Goal: Task Accomplishment & Management: Use online tool/utility

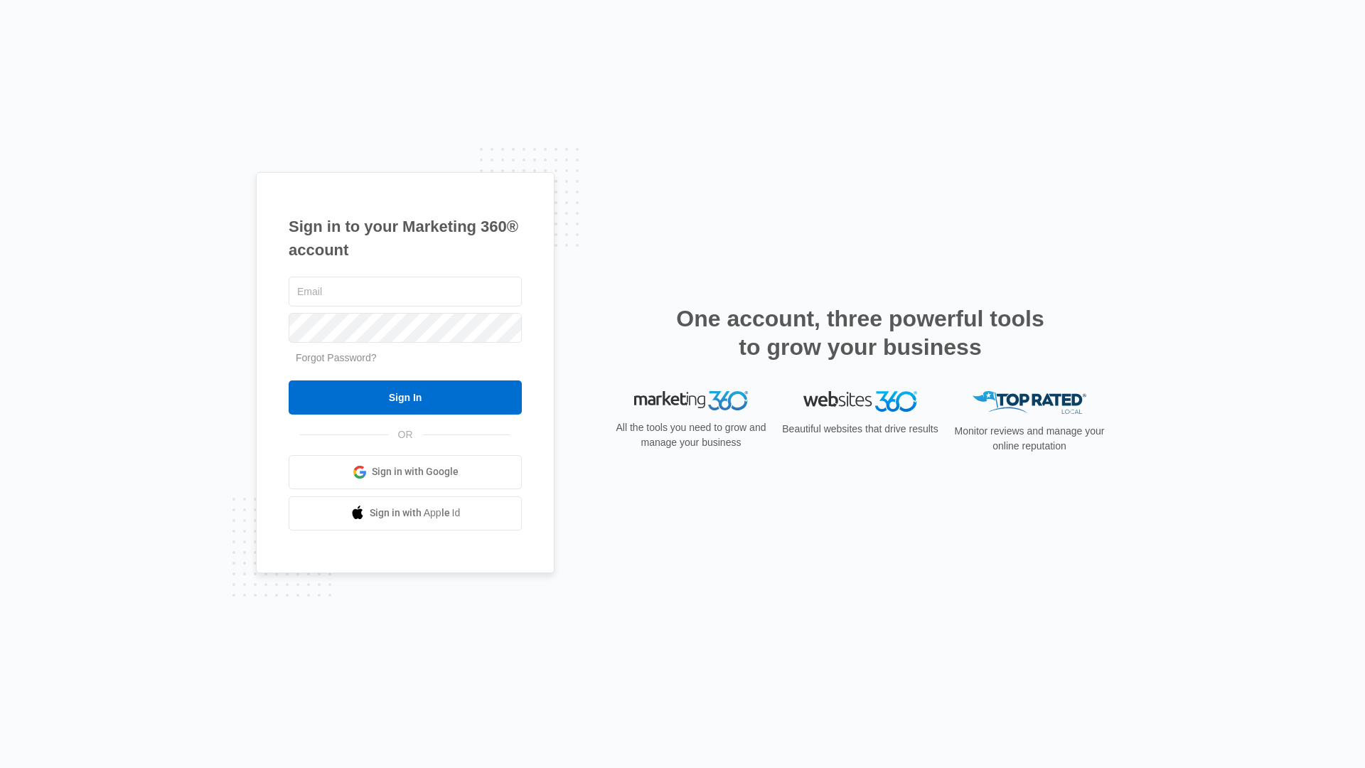
click at [755, 671] on div "Sign in to your Marketing 360® account Forgot Password? Sign In OR Sign in with…" at bounding box center [682, 384] width 1365 height 768
click at [358, 289] on input "text" at bounding box center [405, 292] width 233 height 30
click at [362, 294] on input "text" at bounding box center [405, 292] width 233 height 30
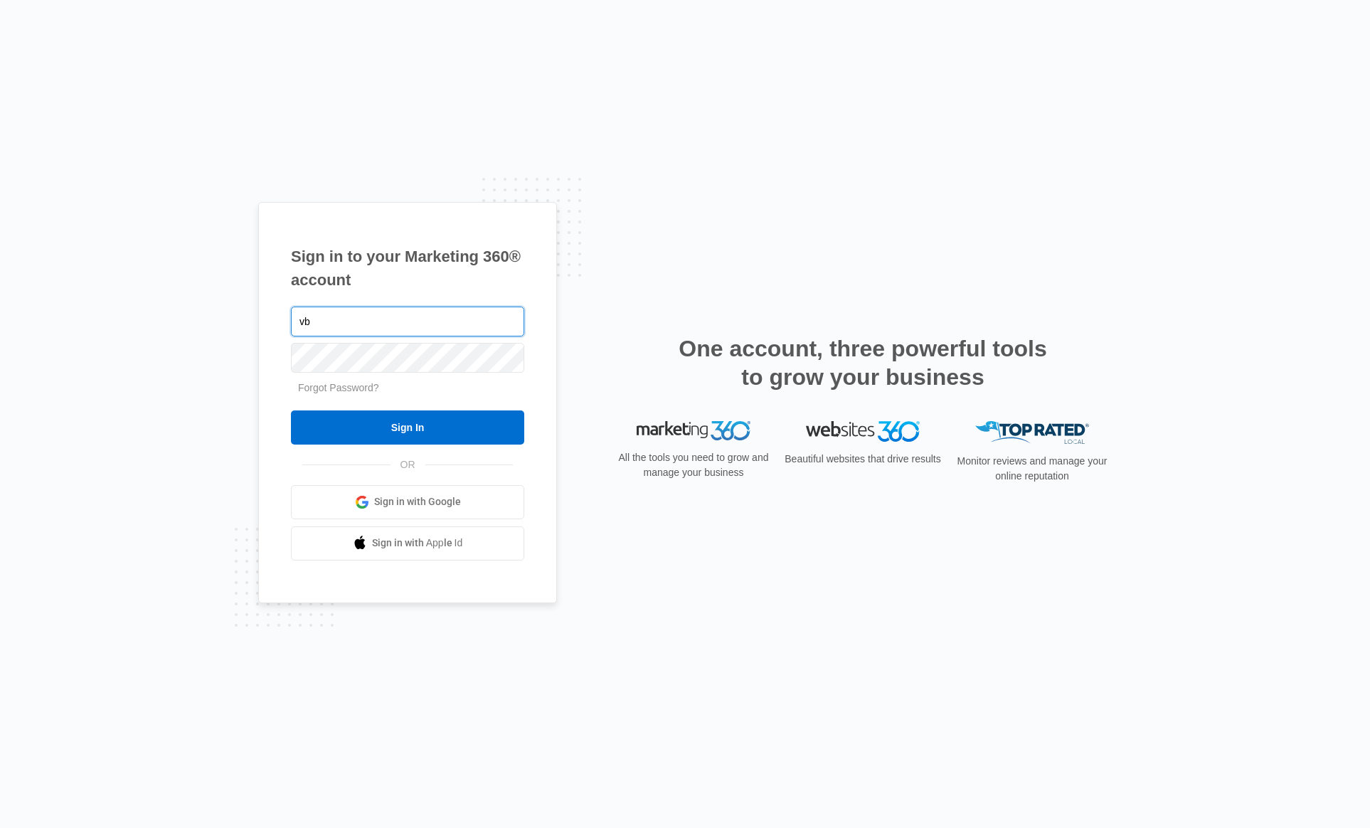
type input "v"
type input "k"
type input "[PERSON_NAME][EMAIL_ADDRESS][PERSON_NAME][DOMAIN_NAME]"
click at [291, 410] on input "Sign In" at bounding box center [407, 427] width 233 height 34
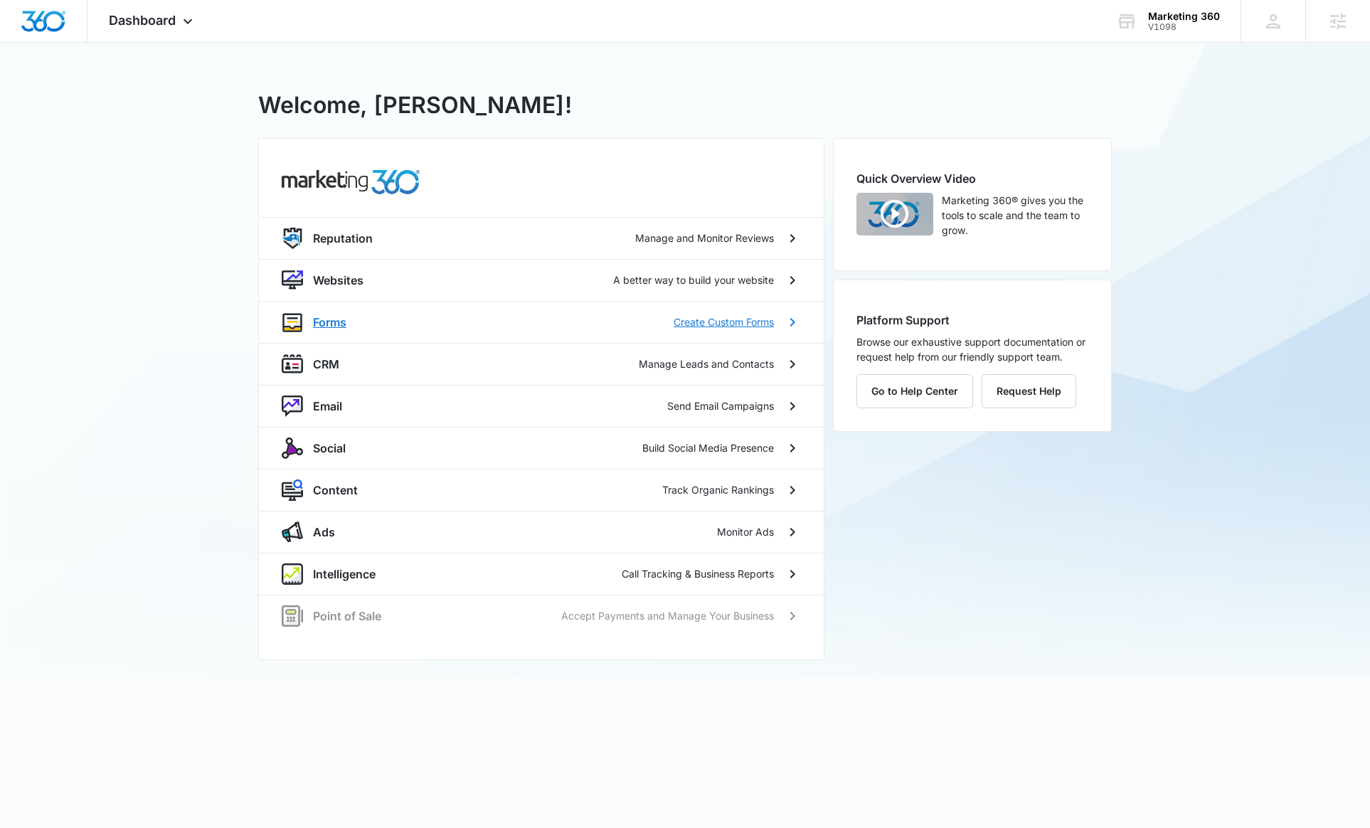
click at [341, 326] on p "Forms" at bounding box center [329, 322] width 33 height 17
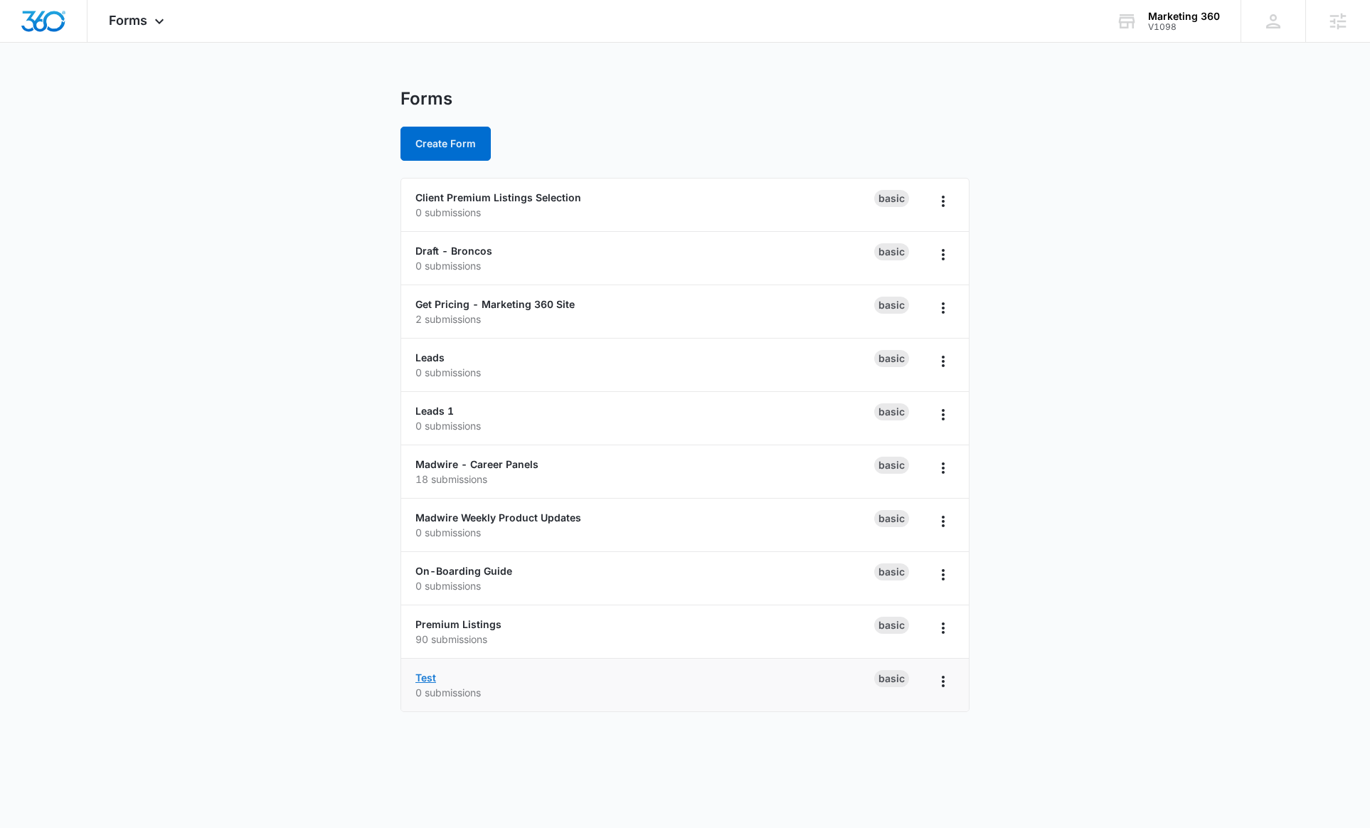
click at [425, 679] on link "Test" at bounding box center [425, 677] width 21 height 12
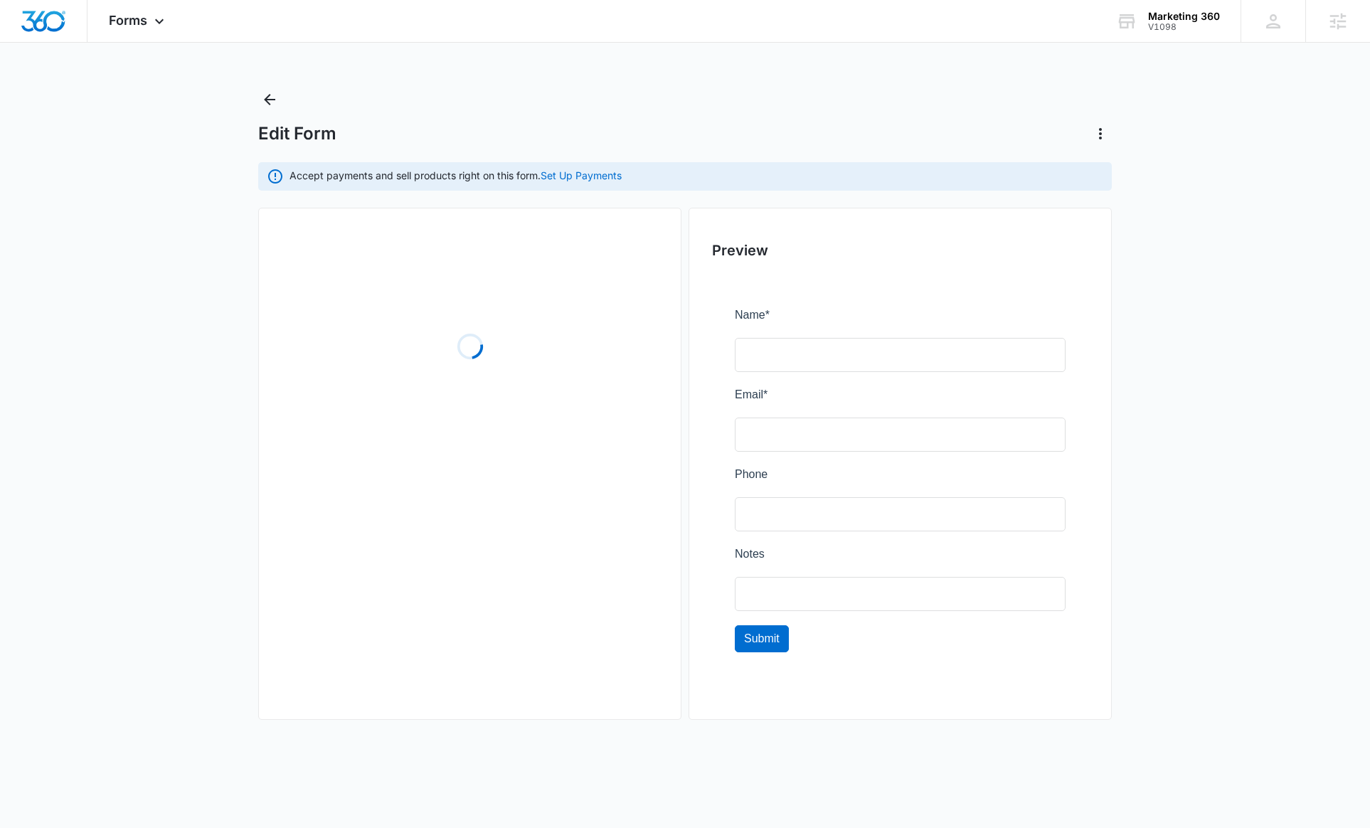
click at [932, 344] on div at bounding box center [900, 485] width 376 height 421
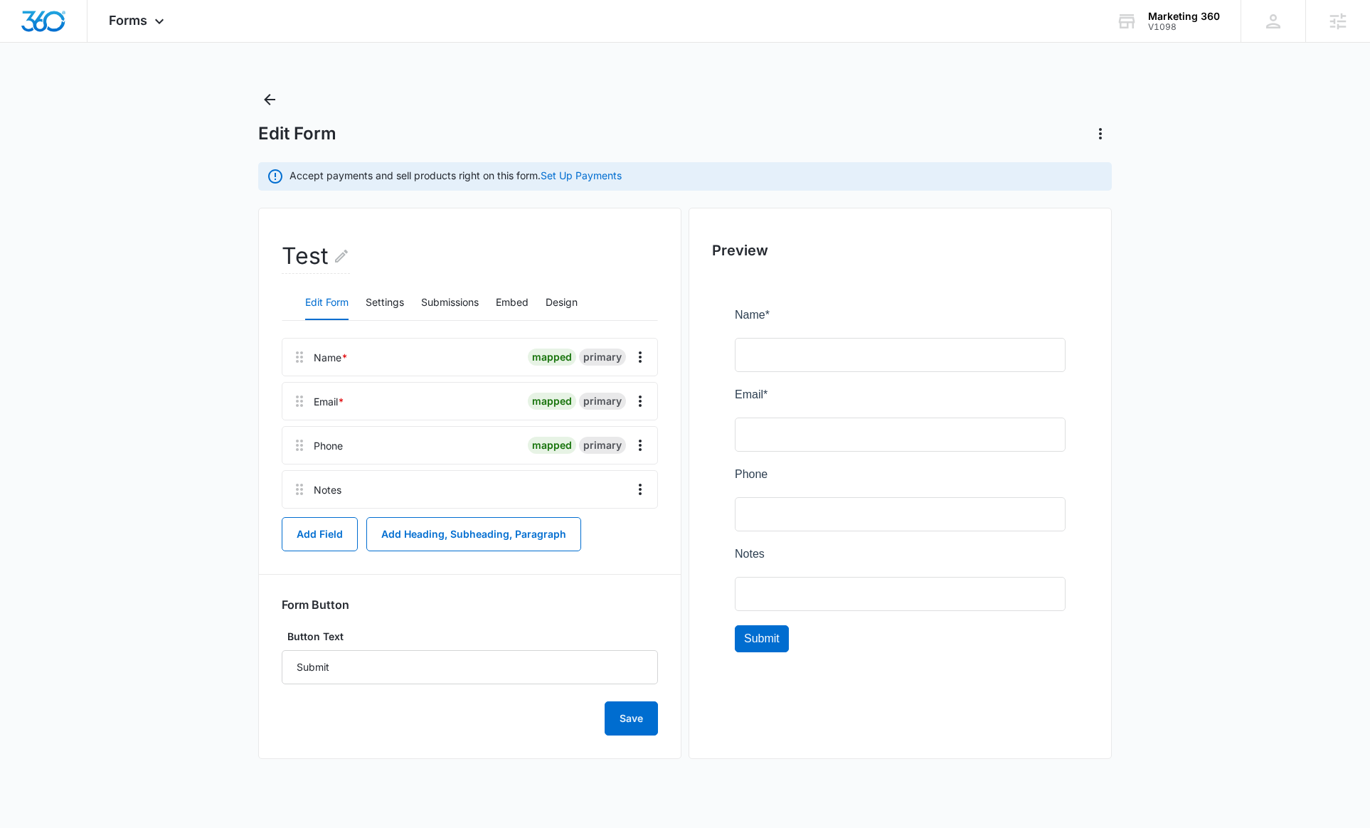
click at [910, 363] on div at bounding box center [900, 485] width 376 height 421
click at [872, 356] on div at bounding box center [900, 485] width 376 height 421
click at [1254, 26] on div "[PERSON_NAME] [PERSON_NAME][EMAIL_ADDRESS][PERSON_NAME][DOMAIN_NAME] My Profile…" at bounding box center [1272, 21] width 65 height 42
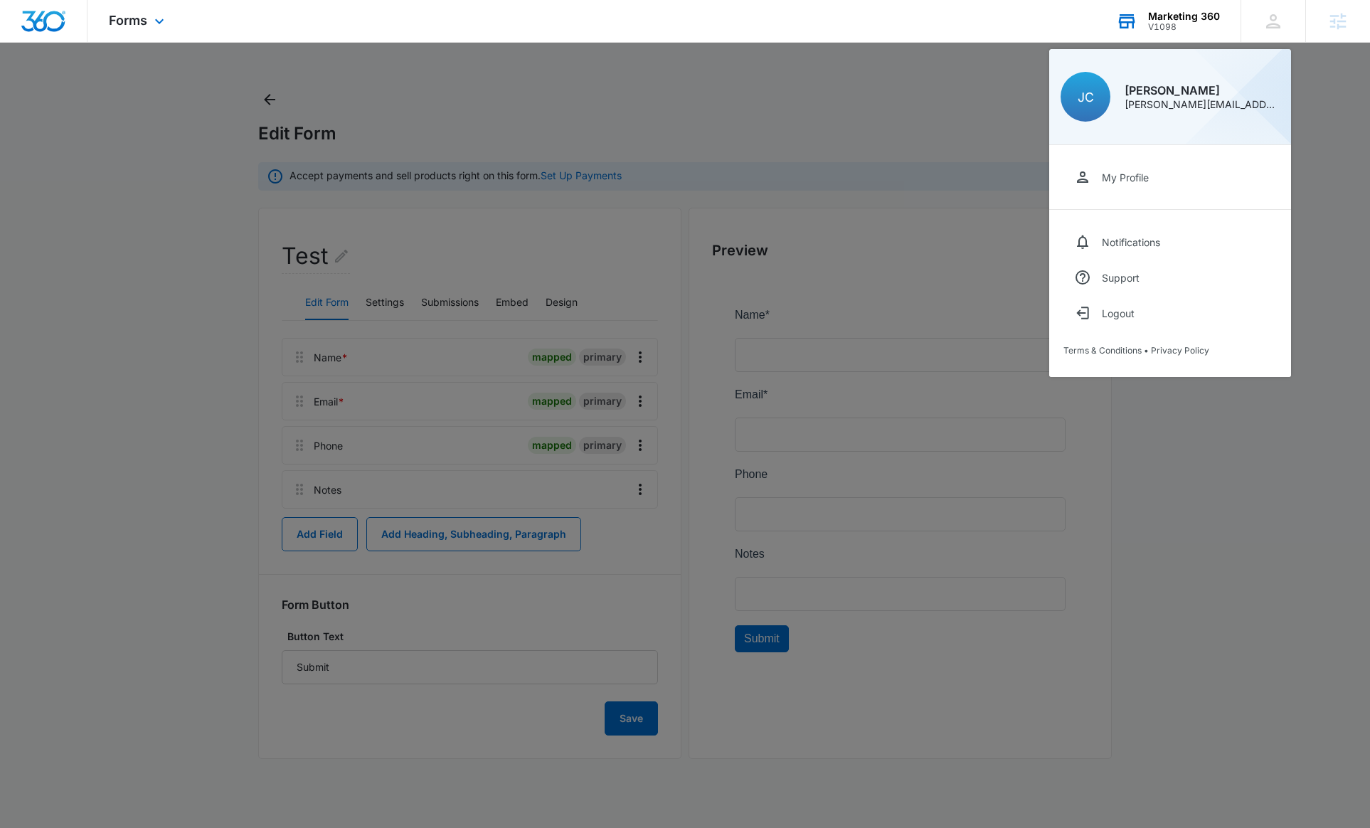
click at [1170, 22] on div "V1098" at bounding box center [1184, 27] width 72 height 10
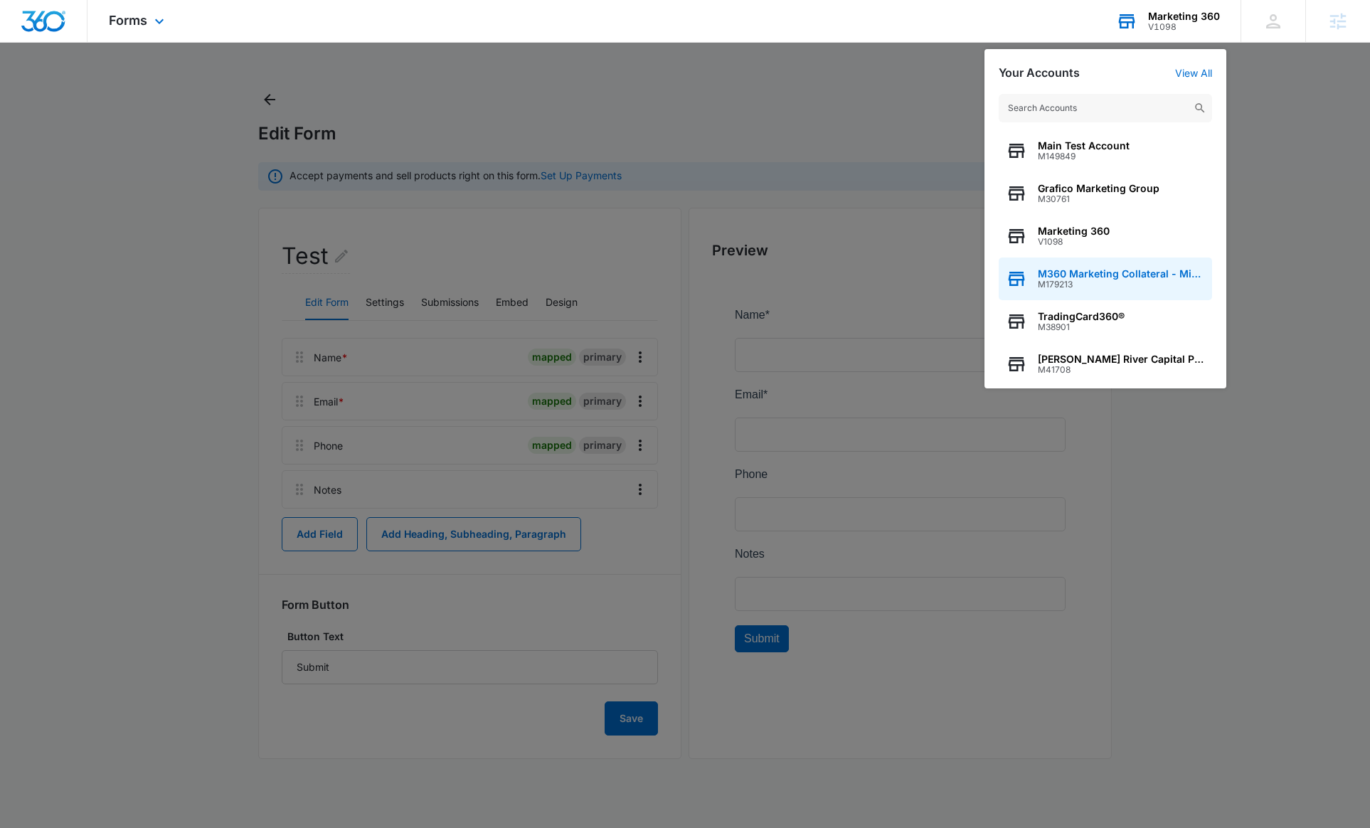
click at [1133, 274] on span "M360 Marketing Collateral - Migrated Catch All" at bounding box center [1120, 273] width 167 height 11
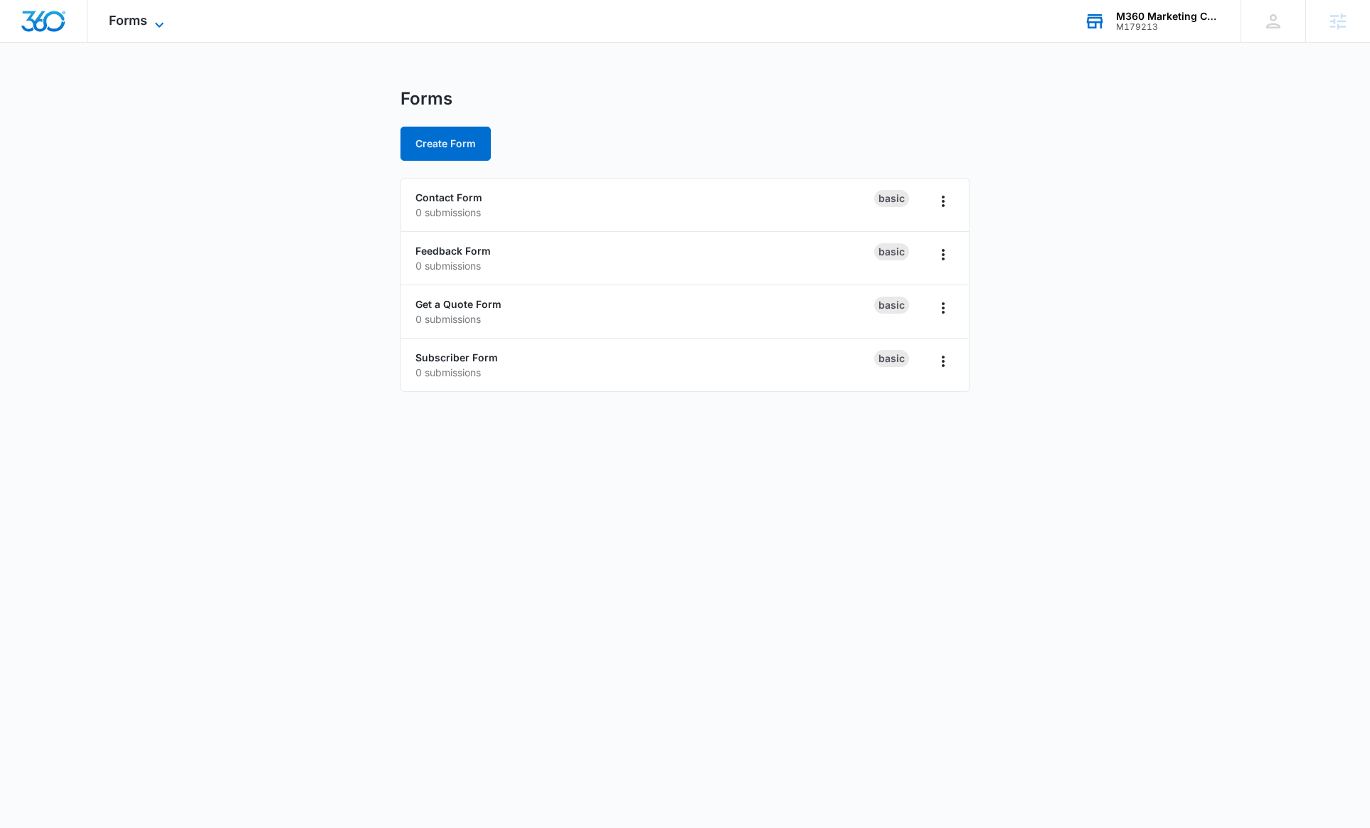
click at [134, 13] on span "Forms" at bounding box center [128, 20] width 38 height 15
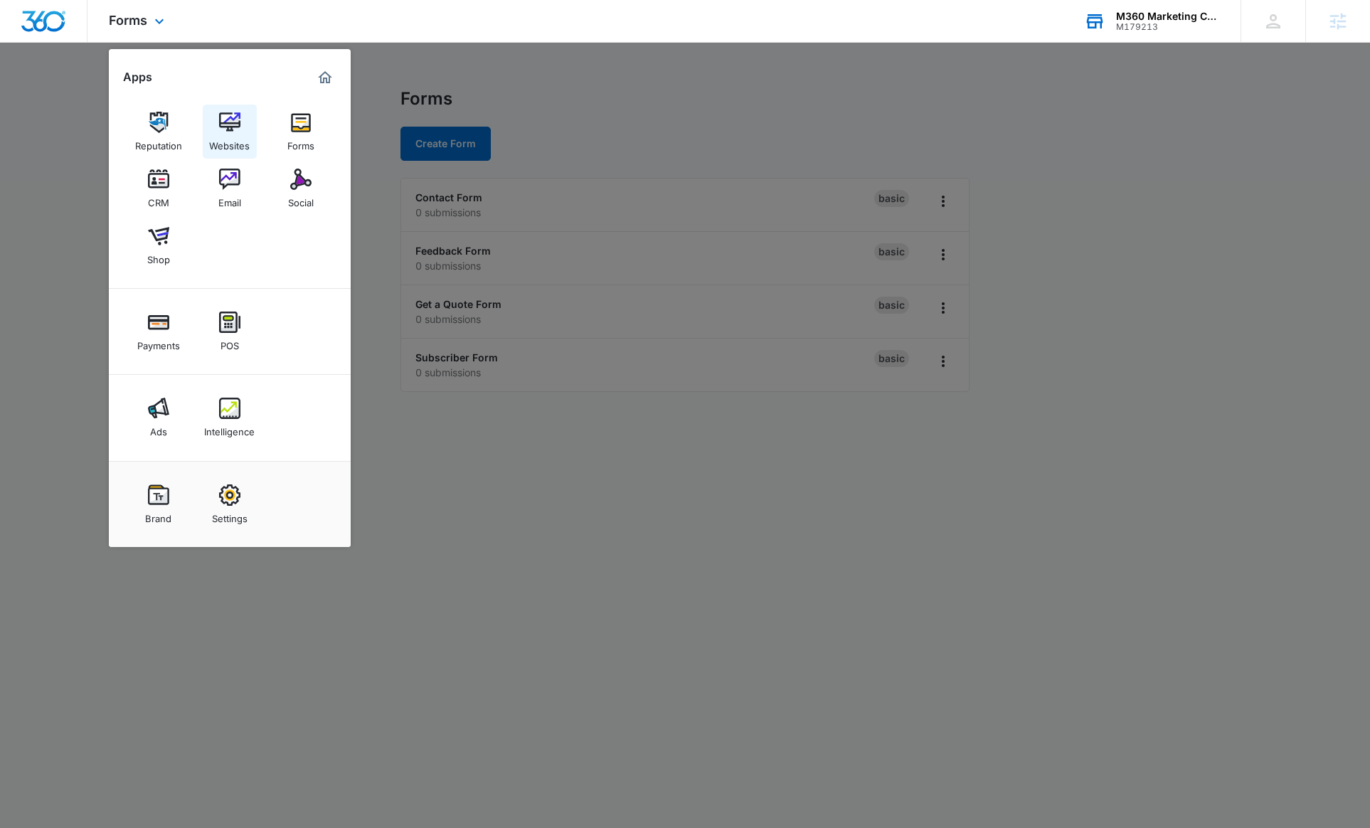
click at [223, 130] on img at bounding box center [229, 122] width 21 height 21
